Goal: Task Accomplishment & Management: Use online tool/utility

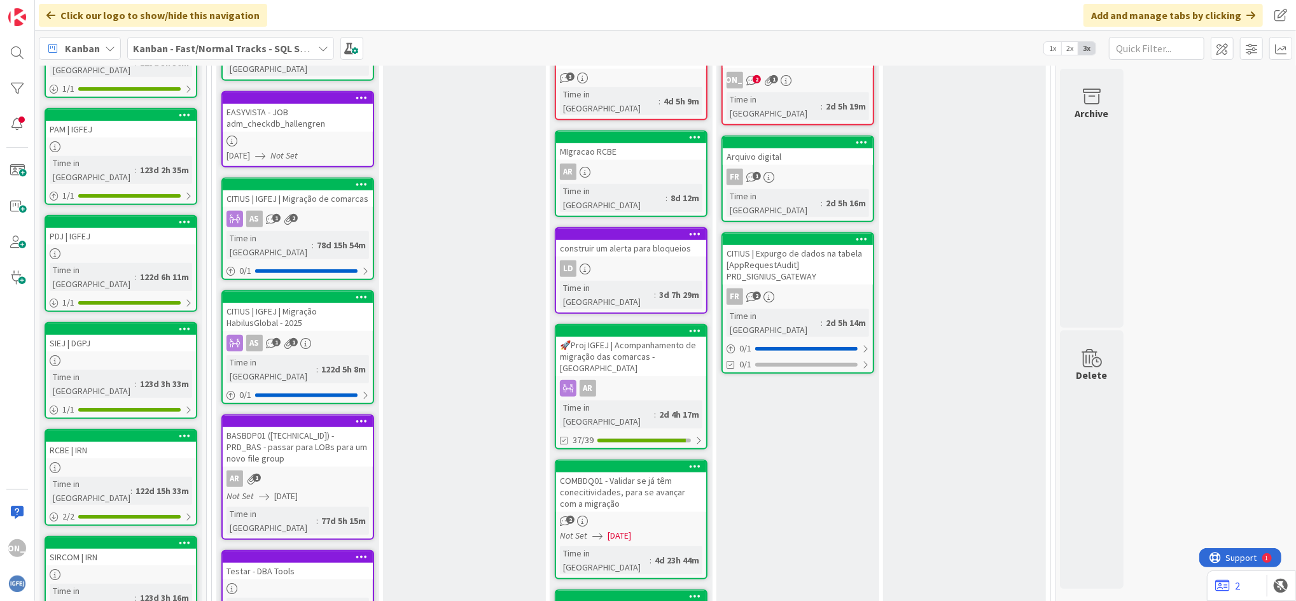
scroll to position [566, 0]
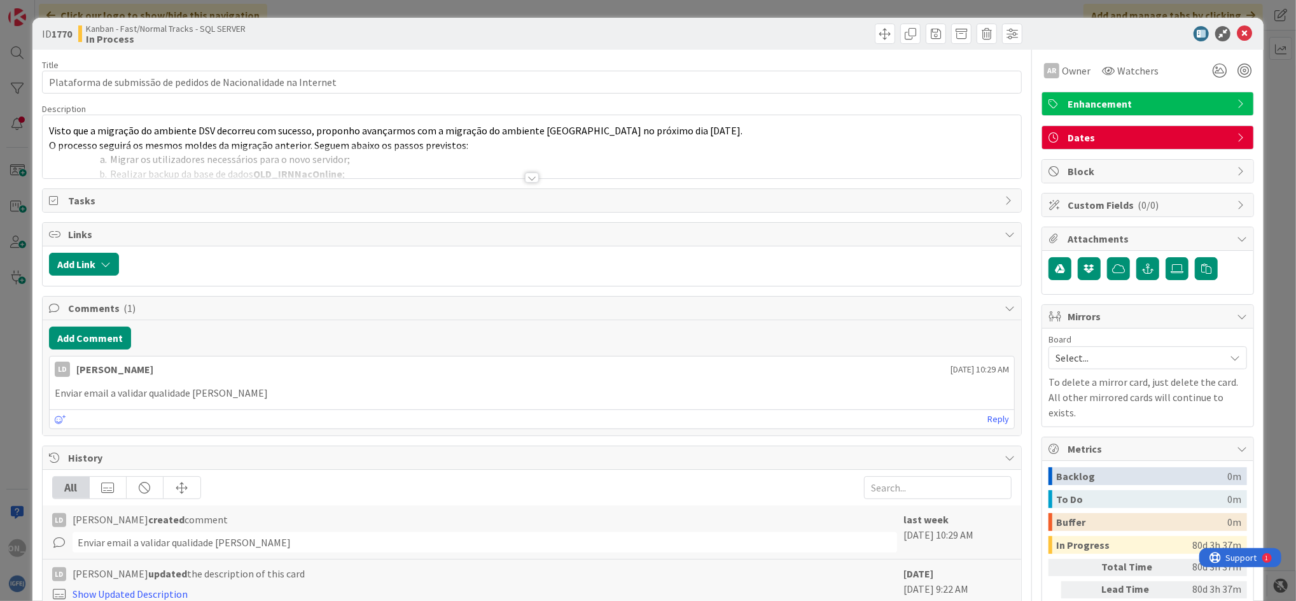
click at [530, 177] on div at bounding box center [532, 177] width 14 height 10
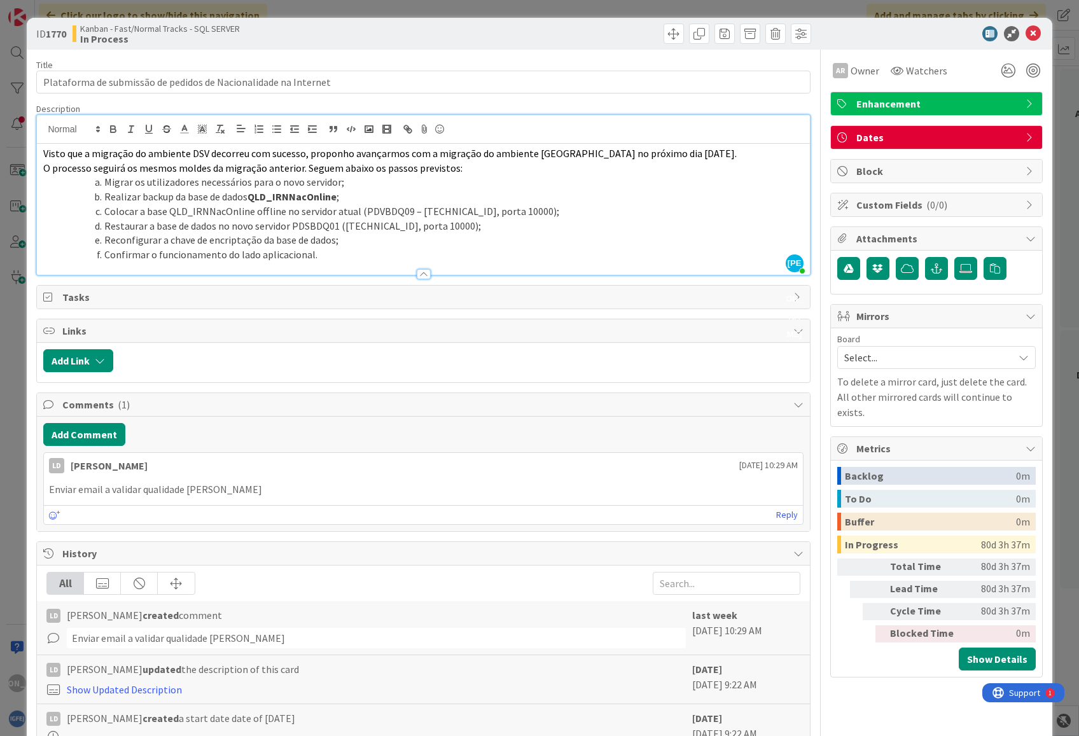
scroll to position [458, 0]
click at [45, 158] on span "Visto que a migração do ambiente DSV decorreu com sucesso, proponho avançarmos …" at bounding box center [389, 153] width 693 height 13
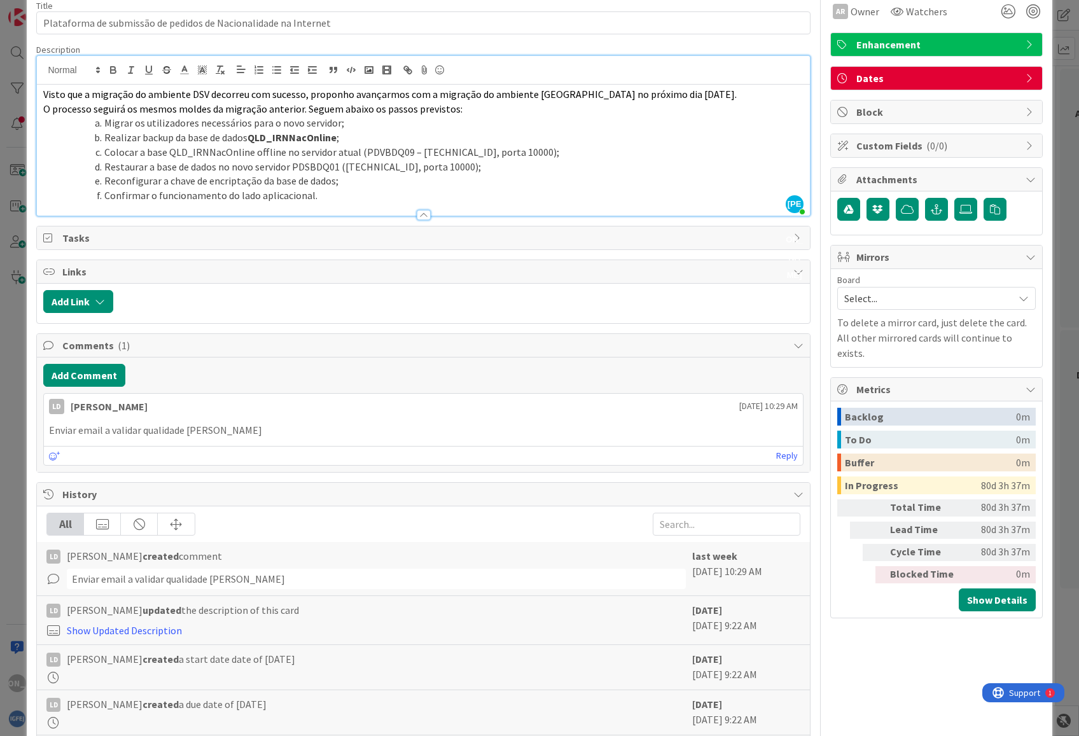
scroll to position [0, 0]
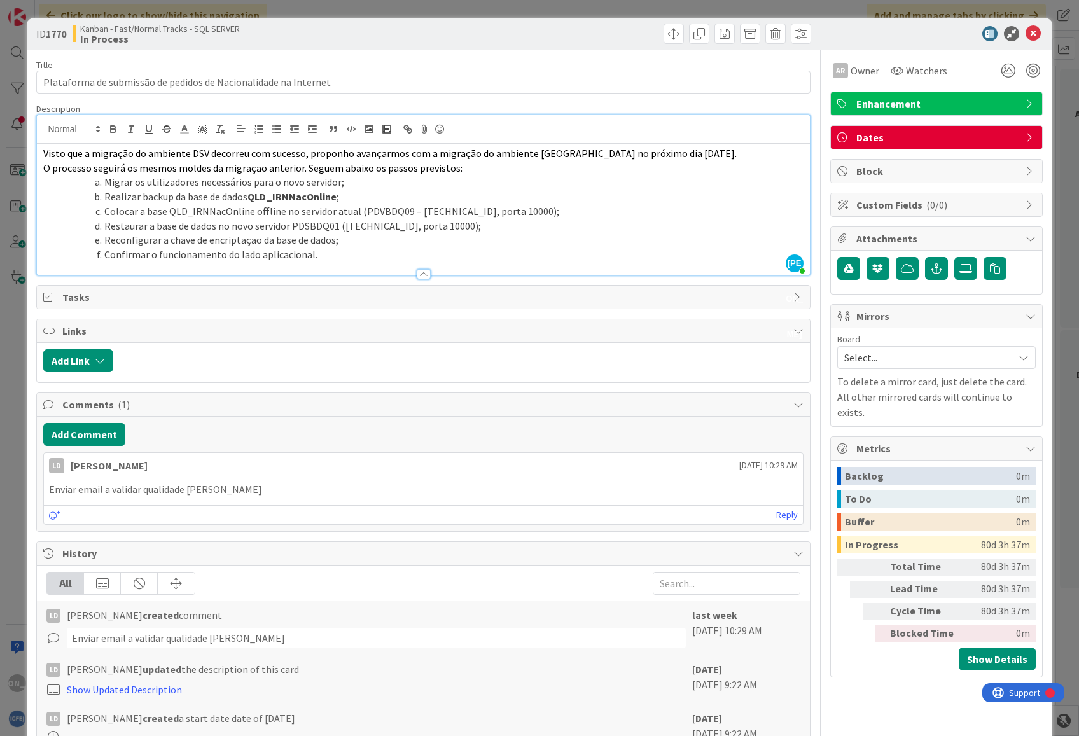
click at [41, 153] on div "Visto que a migração do ambiente DSV decorreu com sucesso, proponho avançarmos …" at bounding box center [423, 209] width 772 height 131
click at [398, 258] on li "Confirmar o funcionamento do lado aplicacional." at bounding box center [431, 254] width 744 height 15
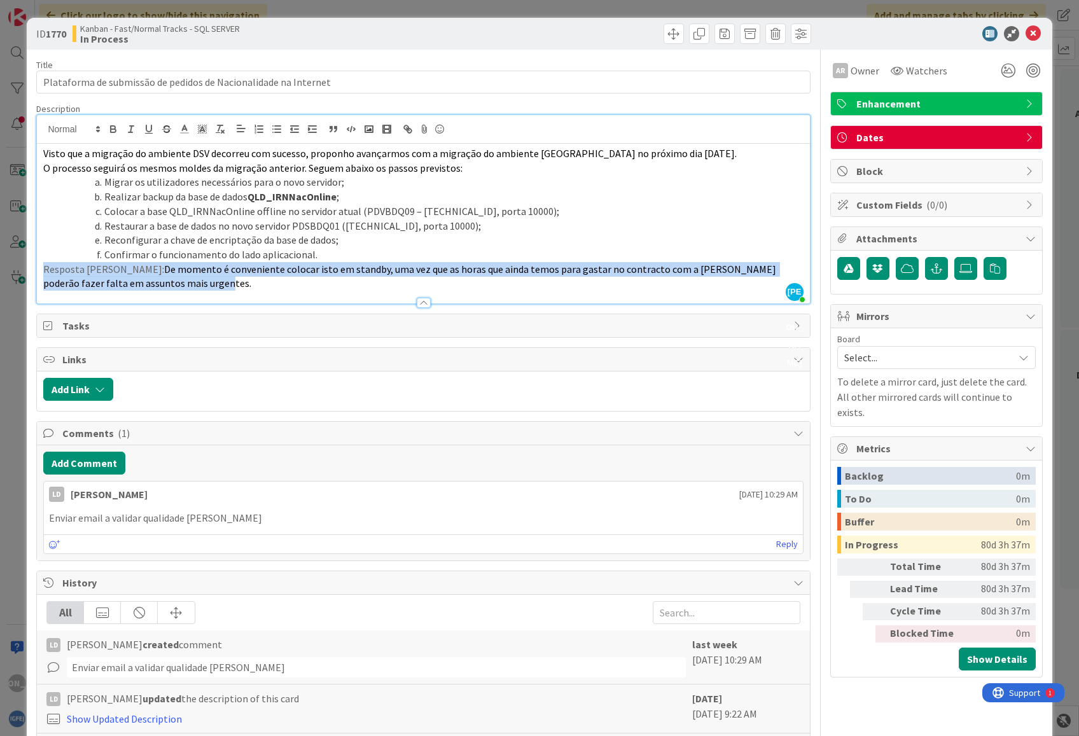
drag, startPoint x: 186, startPoint y: 284, endPoint x: 34, endPoint y: 270, distance: 152.1
click at [34, 270] on div "ID 1770 Kanban - Fast/Normal Tracks - SQL SERVER In Process Title 63 / 128 Plat…" at bounding box center [539, 462] width 1025 height 889
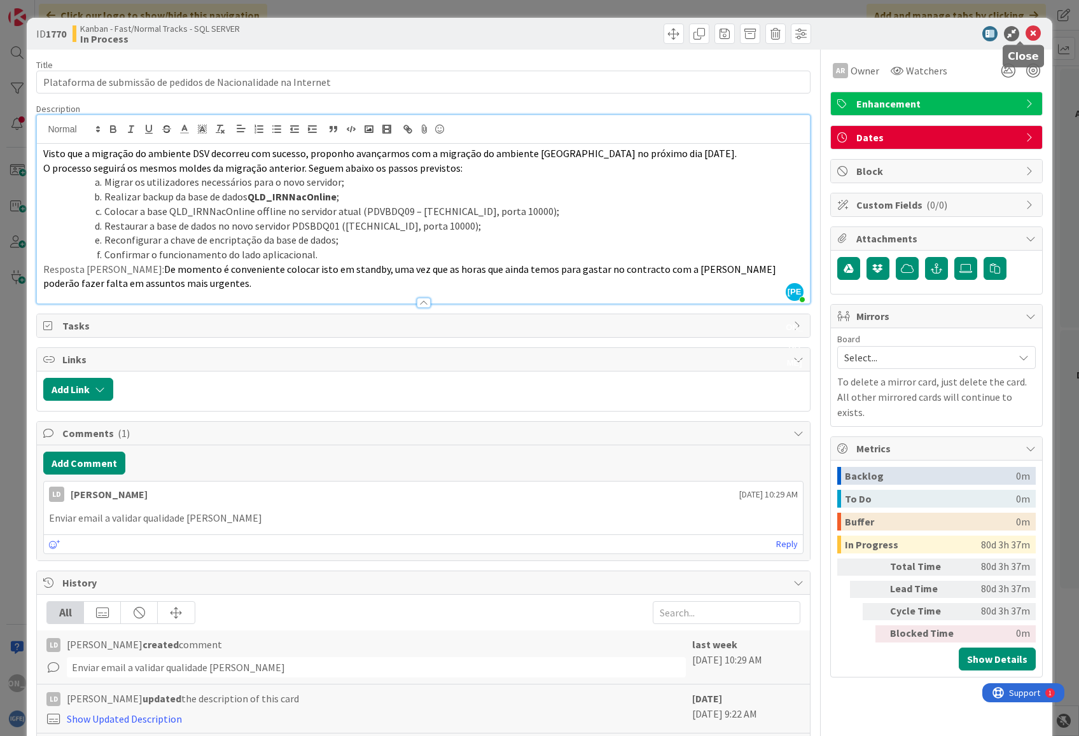
click at [1026, 34] on icon at bounding box center [1033, 33] width 15 height 15
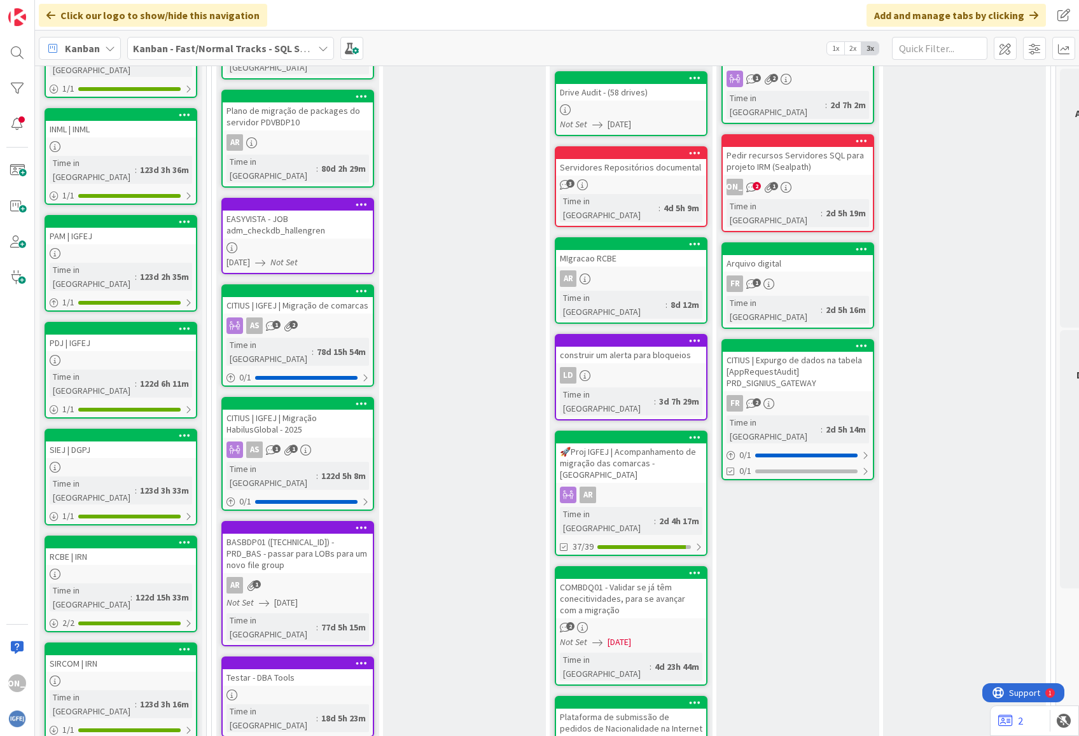
scroll to position [454, 0]
